Goal: Information Seeking & Learning: Understand process/instructions

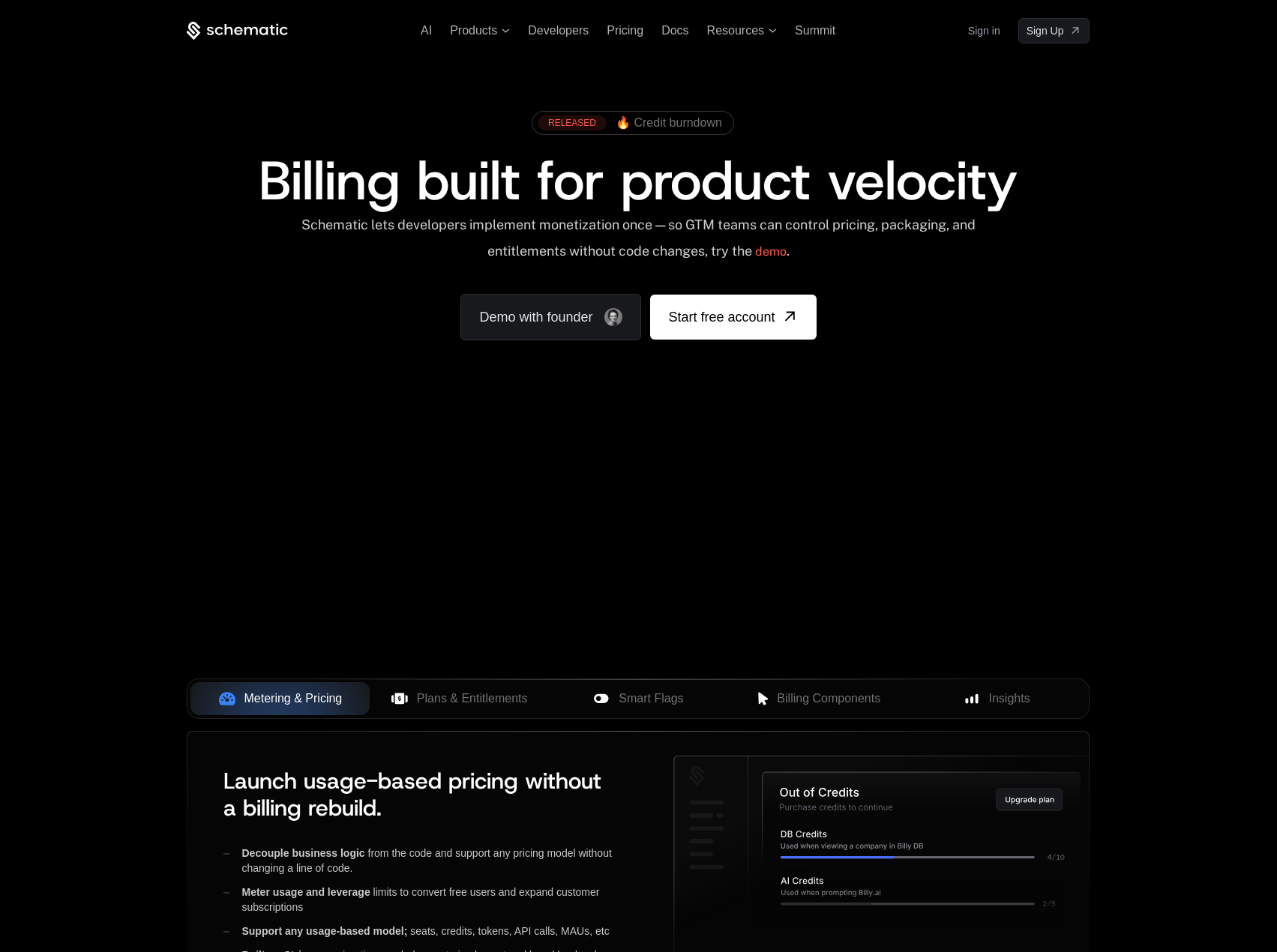
drag, startPoint x: 558, startPoint y: 710, endPoint x: 561, endPoint y: 568, distance: 142.0
drag, startPoint x: 561, startPoint y: 568, endPoint x: 526, endPoint y: 562, distance: 35.5
click at [526, 562] on div "Your browser does not support the video tag." at bounding box center [638, 442] width 975 height 632
drag, startPoint x: 524, startPoint y: 560, endPoint x: 516, endPoint y: 555, distance: 9.4
click at [516, 555] on div "Your browser does not support the video tag." at bounding box center [638, 442] width 975 height 632
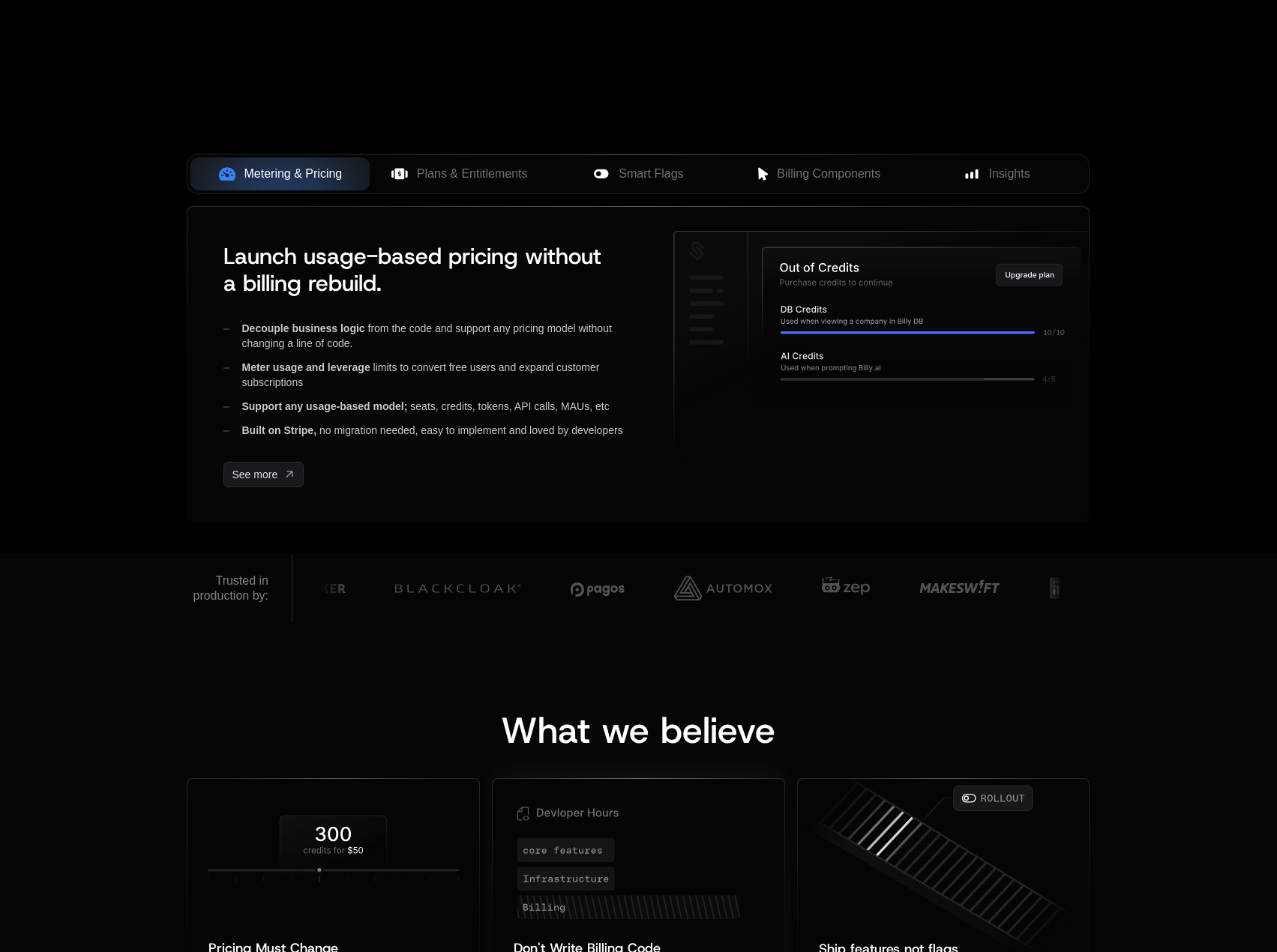
scroll to position [1050, 0]
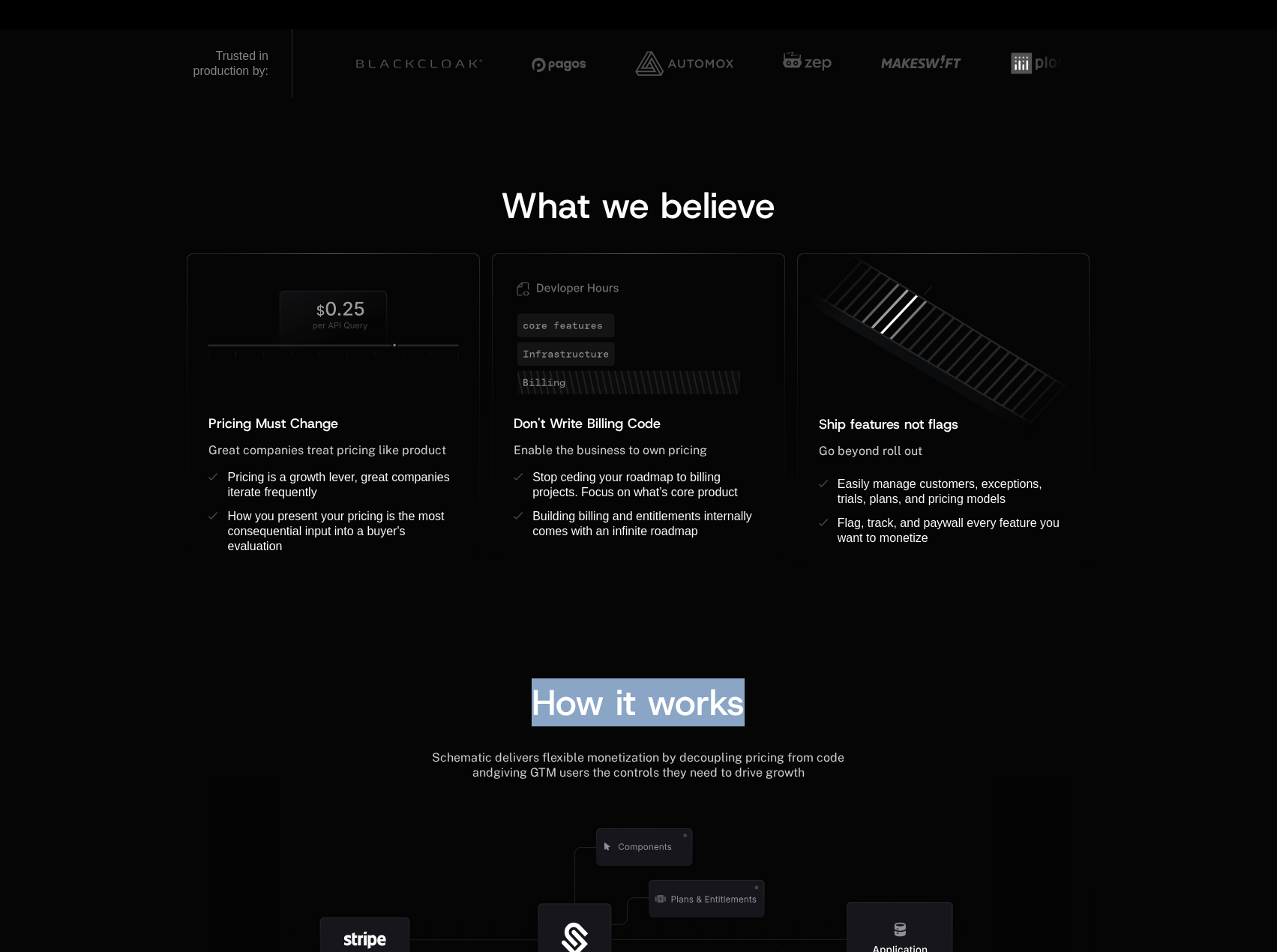
drag, startPoint x: 551, startPoint y: 725, endPoint x: 919, endPoint y: 721, distance: 368.0
click at [919, 721] on div "How it works" at bounding box center [638, 717] width 903 height 66
drag, startPoint x: 870, startPoint y: 718, endPoint x: 464, endPoint y: 705, distance: 406.2
click at [464, 705] on div "How it works" at bounding box center [638, 702] width 903 height 36
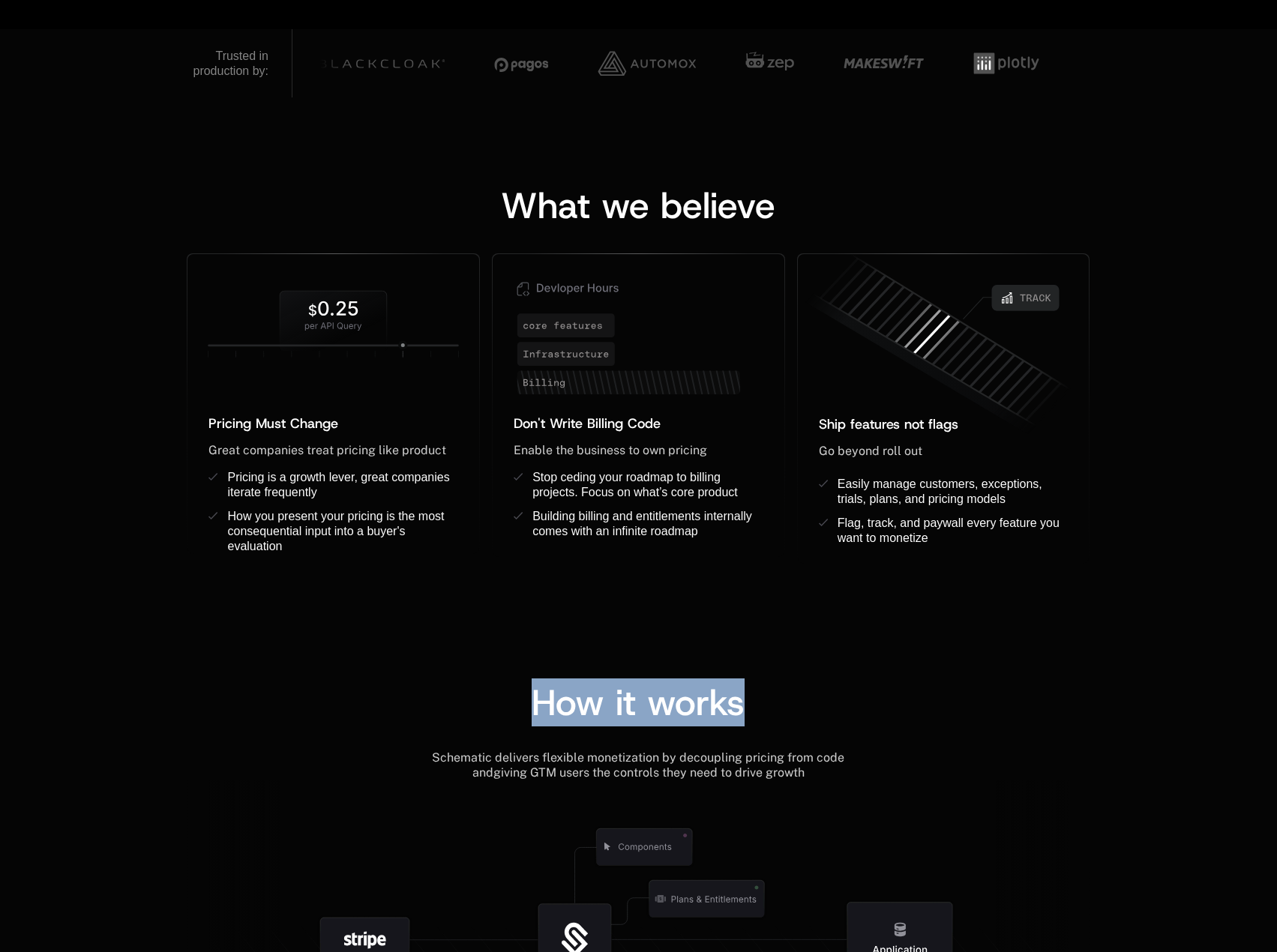
click at [464, 705] on div "How it works" at bounding box center [638, 702] width 903 height 36
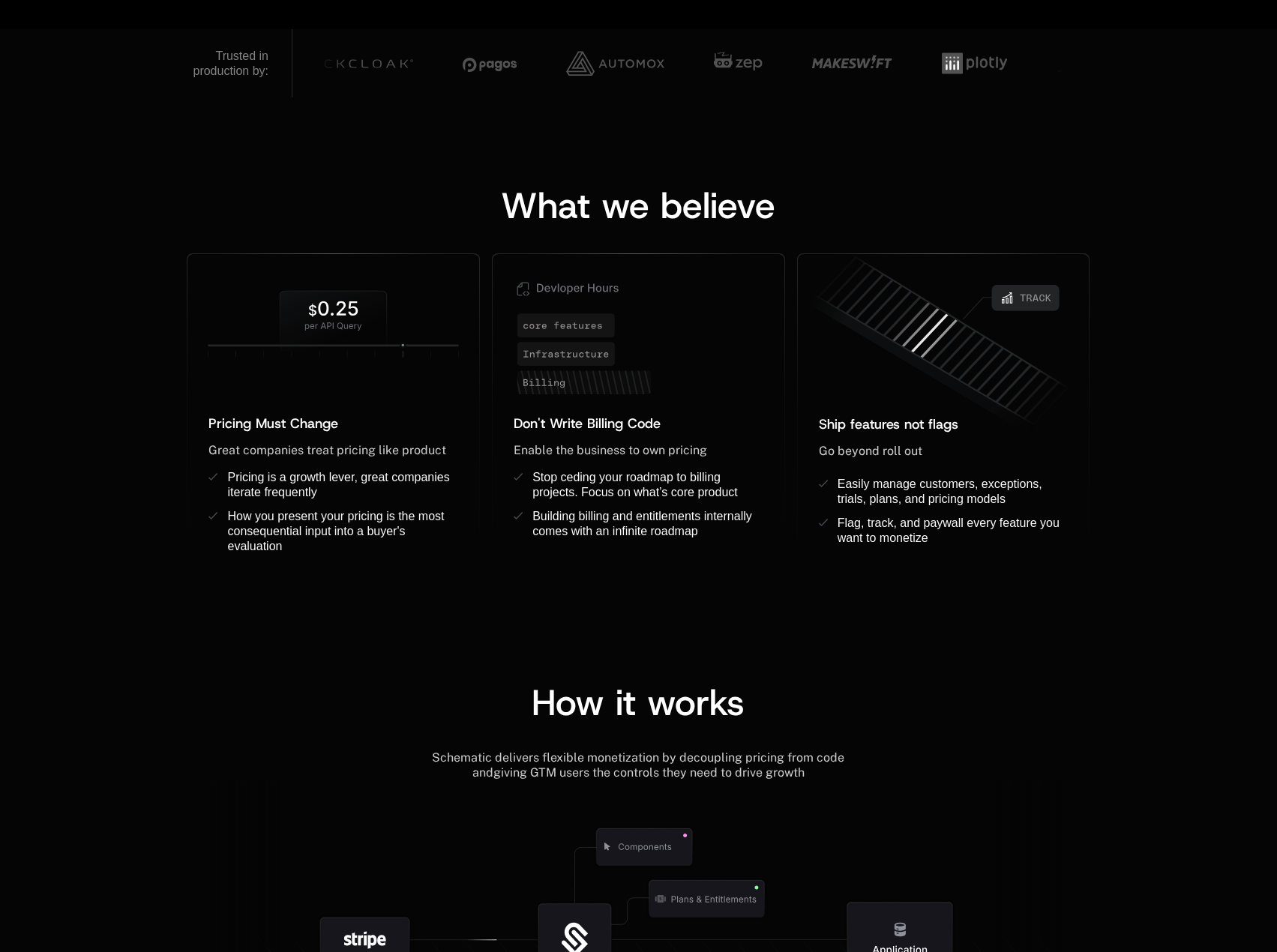
drag, startPoint x: 459, startPoint y: 704, endPoint x: 444, endPoint y: 702, distance: 15.1
click at [444, 702] on div "How it works" at bounding box center [638, 702] width 903 height 36
click at [438, 702] on div "How it works" at bounding box center [638, 702] width 903 height 36
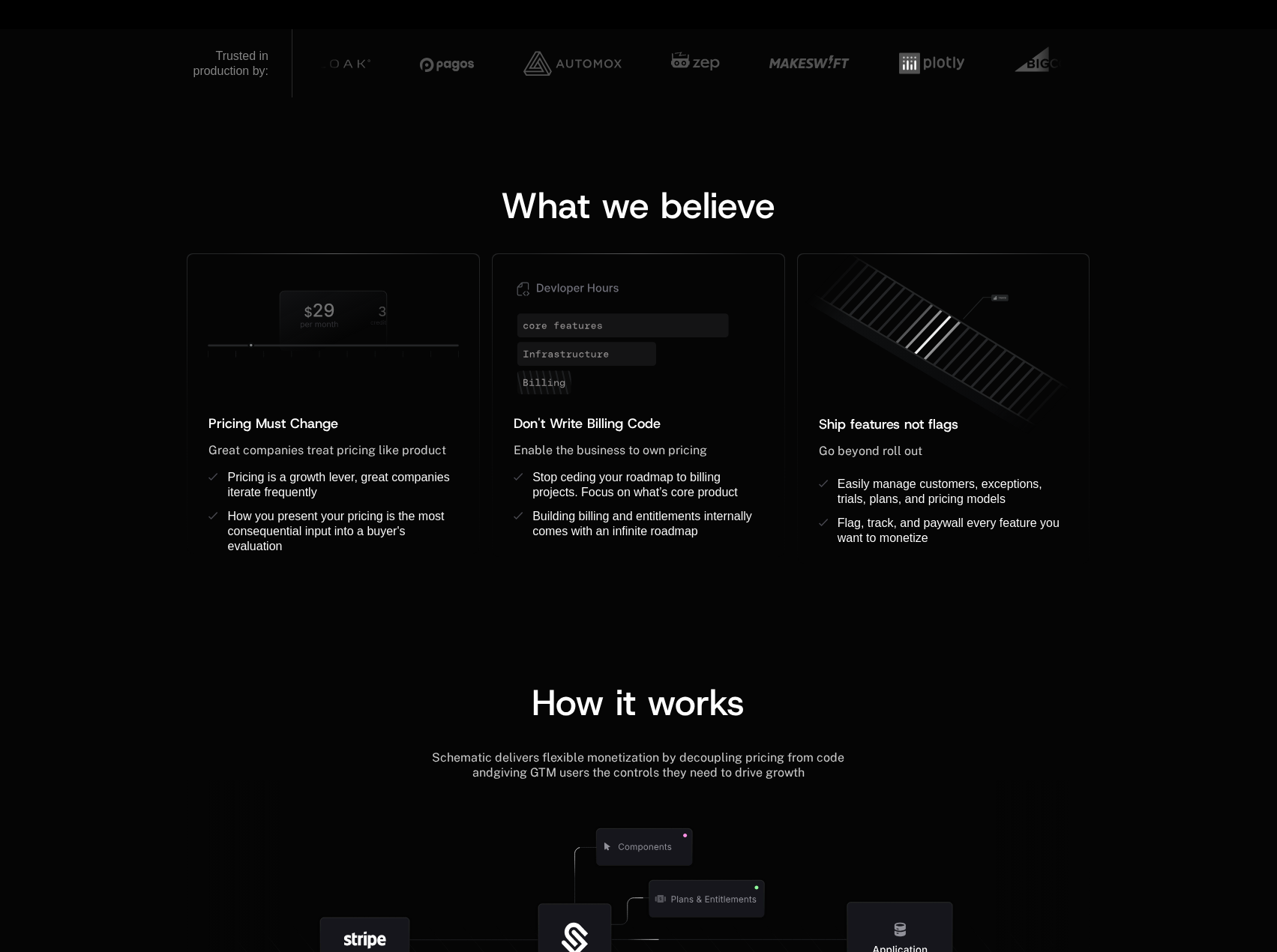
drag, startPoint x: 437, startPoint y: 702, endPoint x: 428, endPoint y: 699, distance: 9.5
click at [428, 699] on div "How it works" at bounding box center [638, 702] width 903 height 36
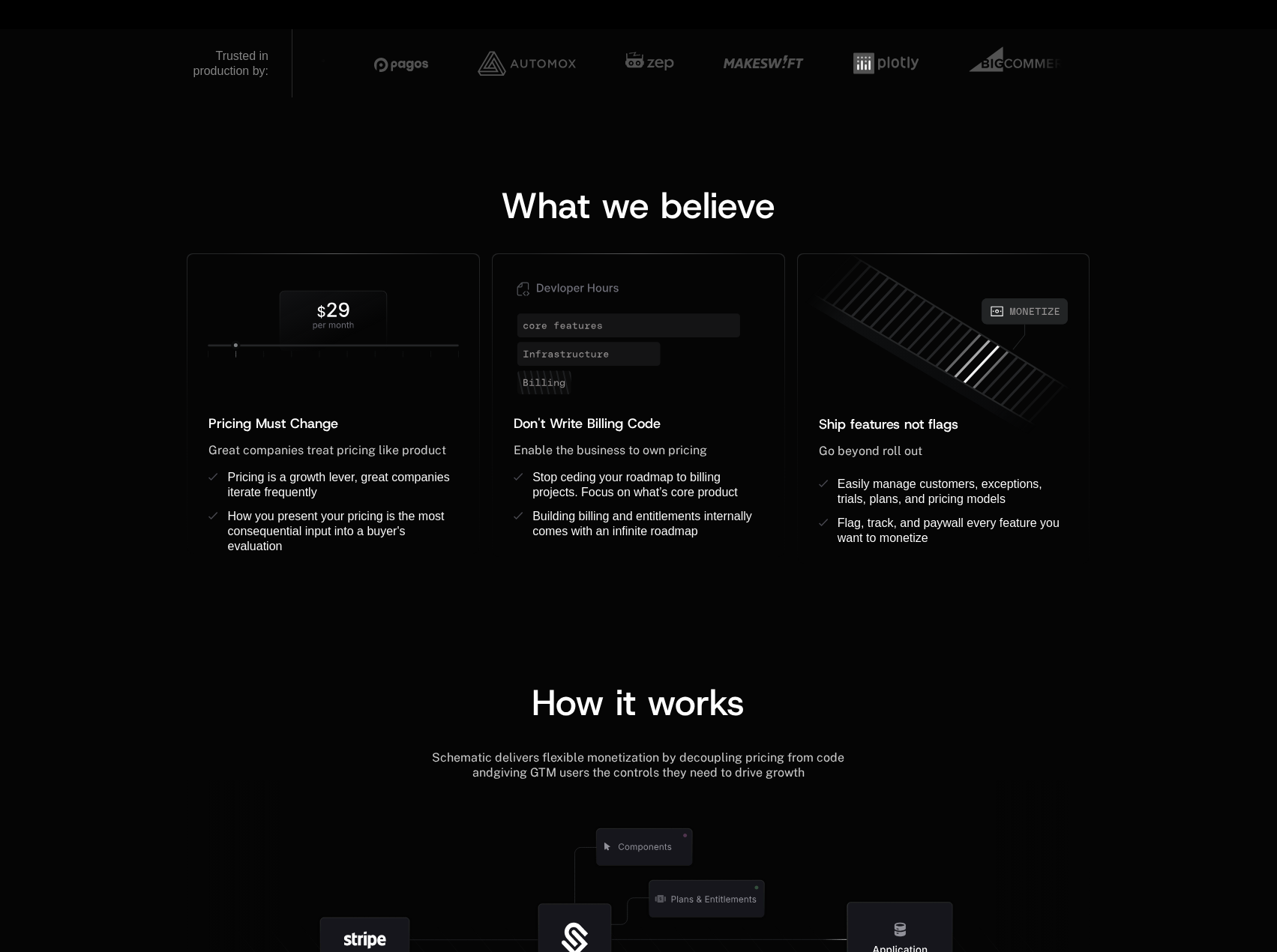
drag, startPoint x: 428, startPoint y: 699, endPoint x: 413, endPoint y: 699, distance: 15.0
click at [413, 699] on div "How it works" at bounding box center [638, 702] width 903 height 36
drag, startPoint x: 408, startPoint y: 698, endPoint x: 381, endPoint y: 694, distance: 27.3
click at [381, 694] on div "How it works" at bounding box center [638, 702] width 903 height 36
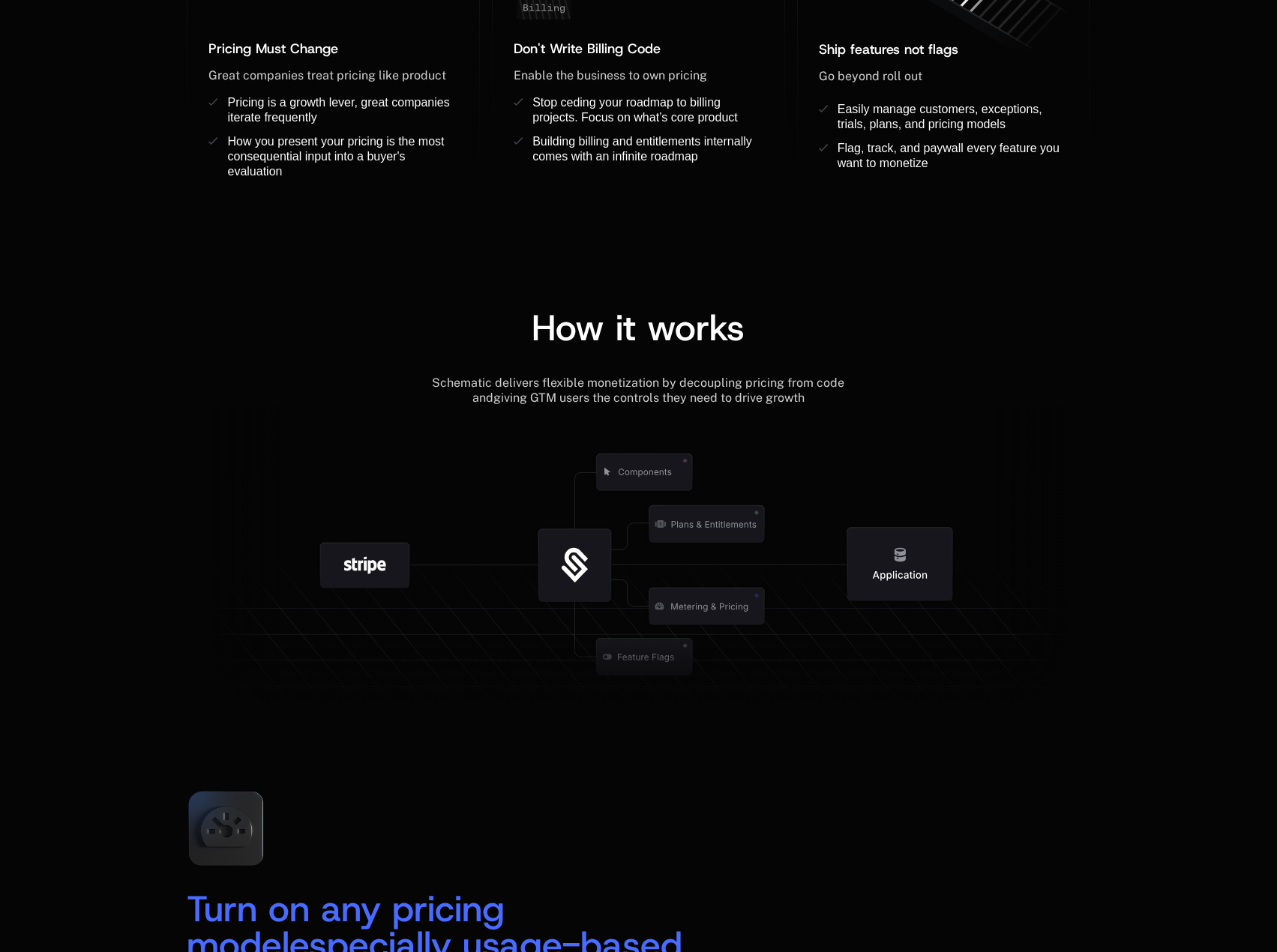
scroll to position [1499, 0]
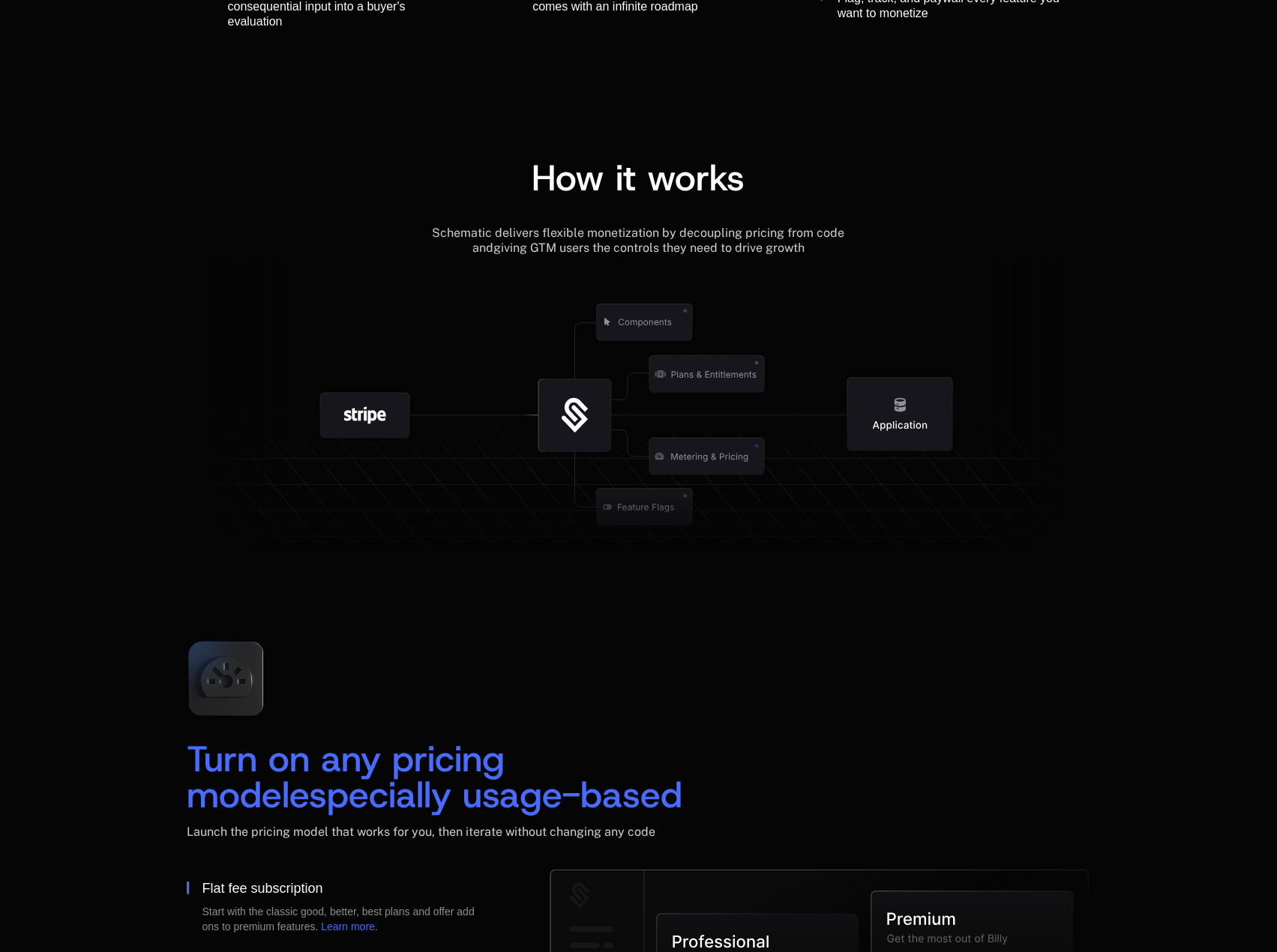
scroll to position [2024, 0]
